Goal: Task Accomplishment & Management: Use online tool/utility

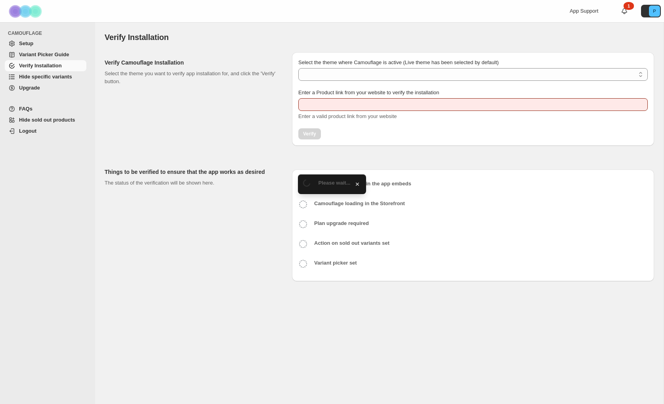
click at [40, 77] on span "Hide specific variants" at bounding box center [45, 77] width 53 height 6
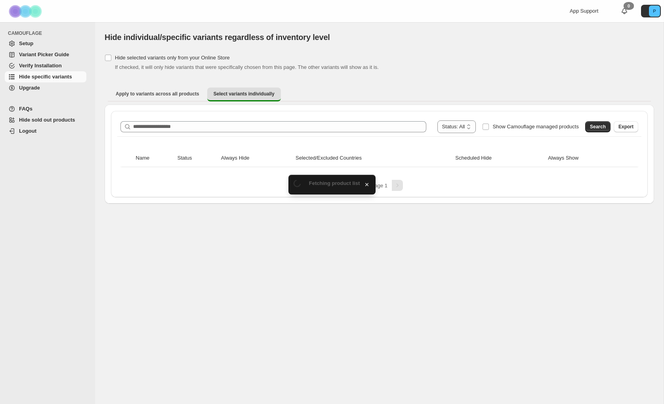
click at [187, 112] on div "**********" at bounding box center [379, 154] width 537 height 86
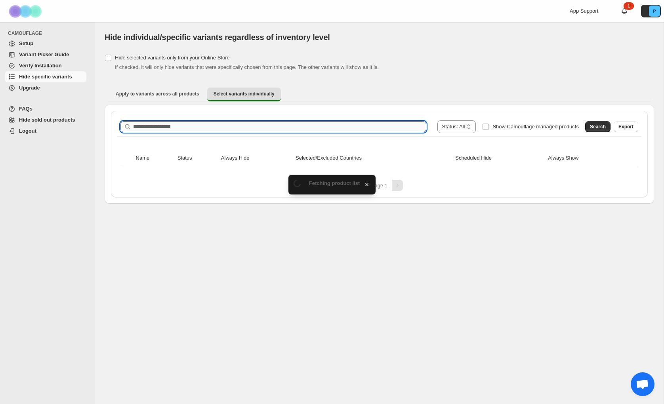
click at [185, 124] on input "Search product name" at bounding box center [279, 126] width 293 height 11
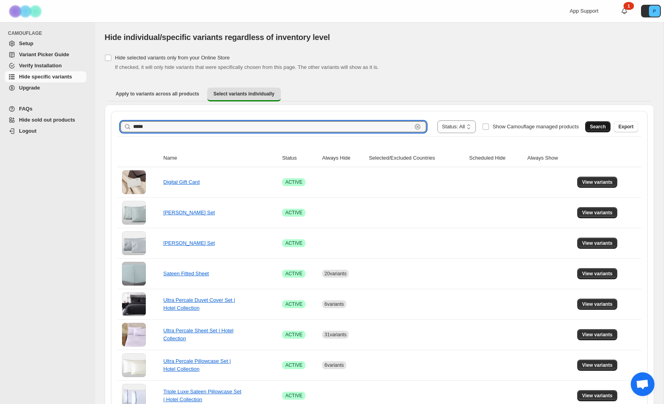
type input "*****"
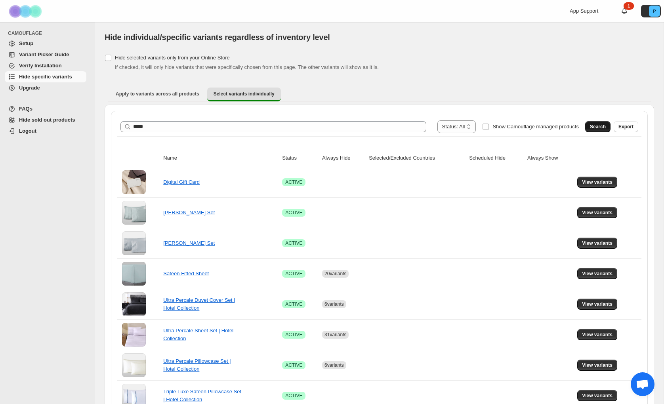
click at [592, 126] on span "Search" at bounding box center [598, 127] width 16 height 6
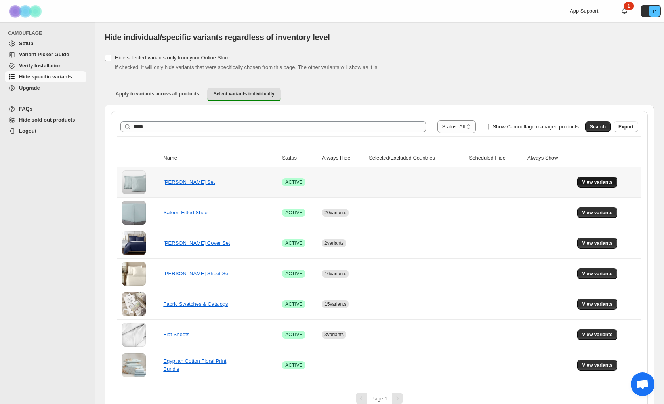
click at [598, 185] on span "View variants" at bounding box center [597, 182] width 31 height 6
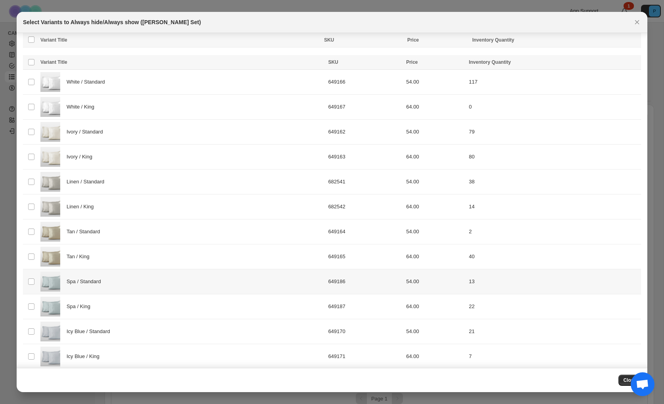
scroll to position [207, 0]
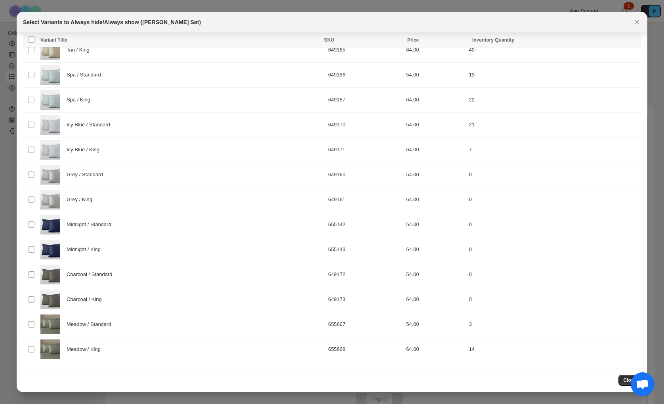
click at [635, 20] on icon "Close" at bounding box center [637, 22] width 8 height 8
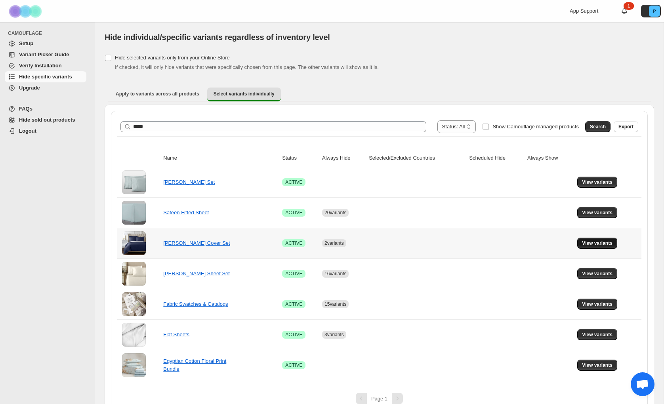
click at [592, 242] on span "View variants" at bounding box center [597, 243] width 31 height 6
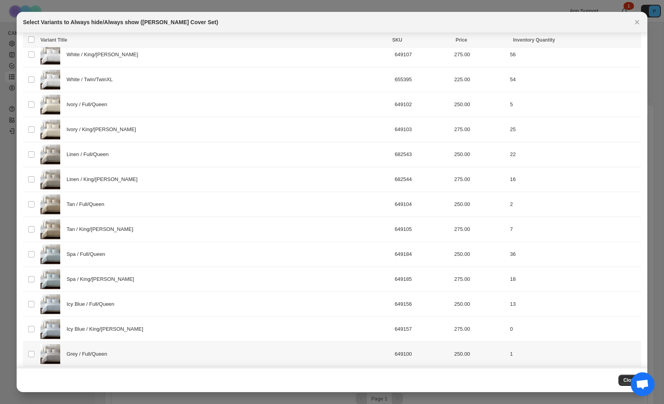
scroll to position [0, 0]
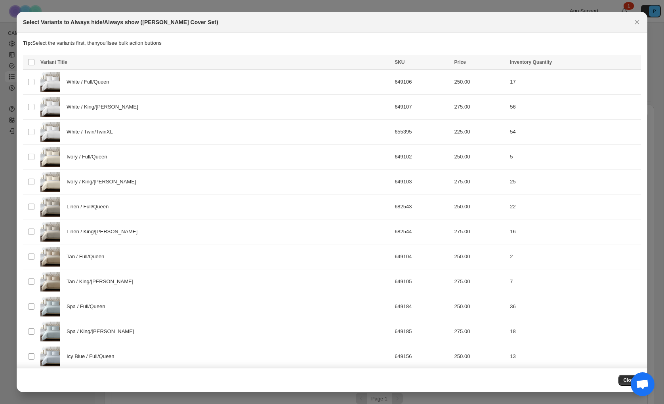
click at [639, 25] on icon "Close" at bounding box center [637, 22] width 8 height 8
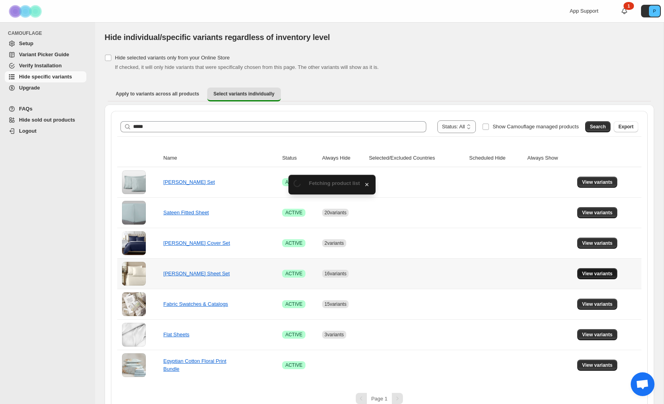
click at [587, 270] on button "View variants" at bounding box center [597, 273] width 40 height 11
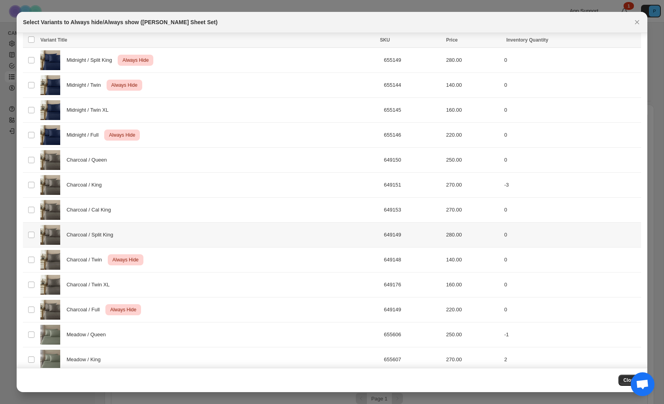
scroll to position [1505, 0]
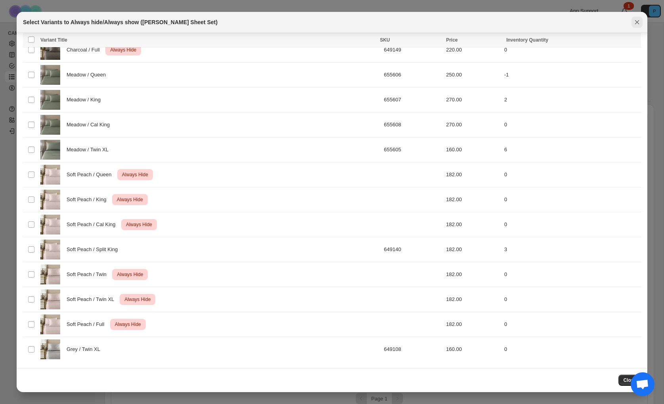
click at [636, 19] on icon "Close" at bounding box center [637, 22] width 8 height 8
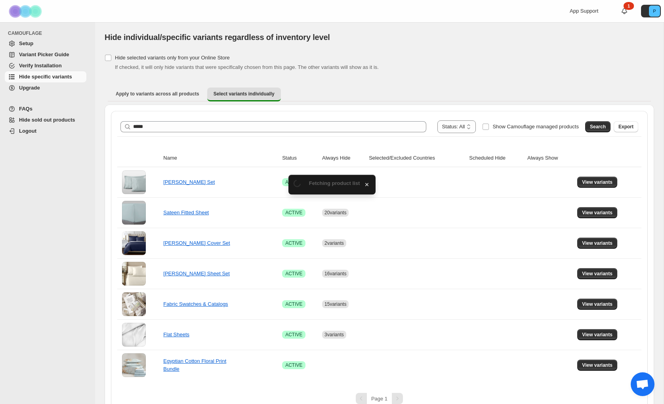
scroll to position [0, 0]
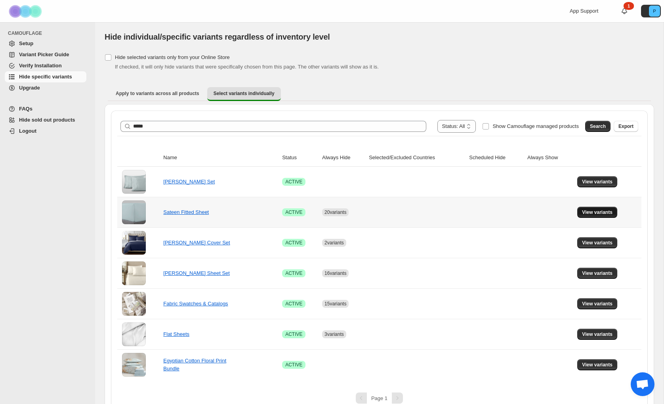
drag, startPoint x: 602, startPoint y: 212, endPoint x: 538, endPoint y: 219, distance: 64.2
click at [602, 212] on span "View variants" at bounding box center [597, 212] width 31 height 6
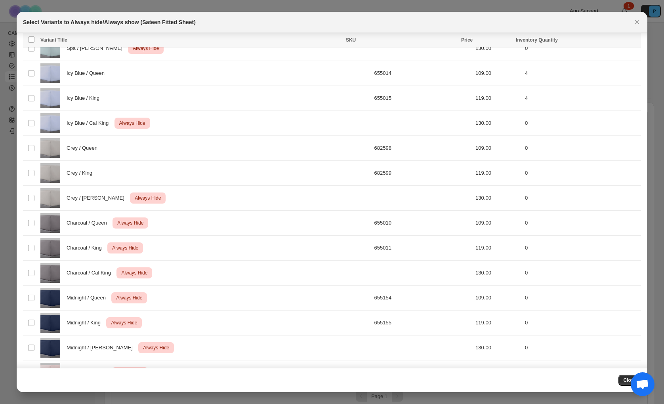
scroll to position [558, 0]
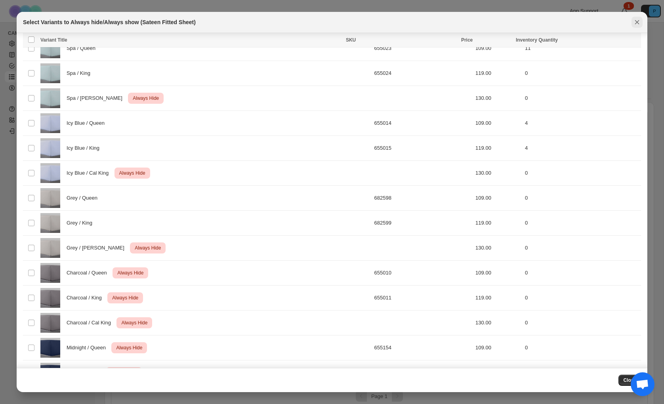
click at [642, 21] on button "Close" at bounding box center [637, 22] width 11 height 11
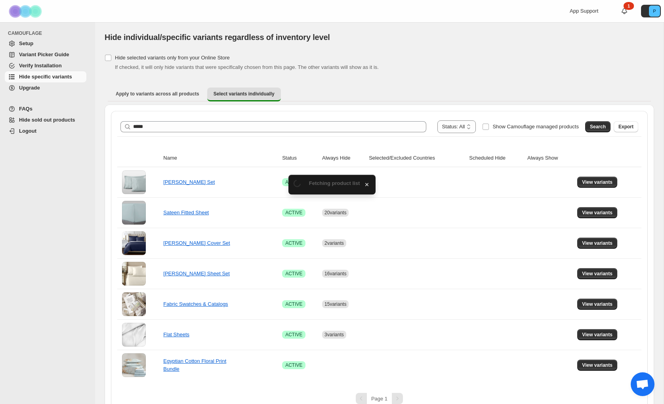
scroll to position [2, 0]
